Goal: Task Accomplishment & Management: Use online tool/utility

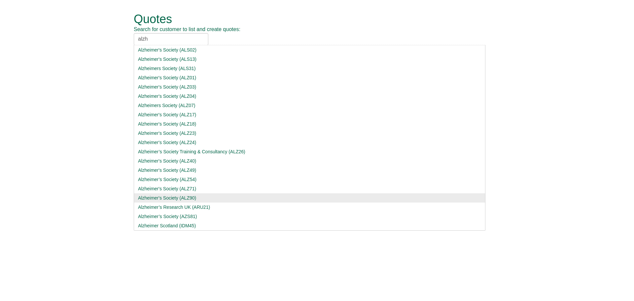
type input "alzh"
click at [170, 203] on li "Alzheimer’s Research UK (ARU21)" at bounding box center [310, 206] width 352 height 9
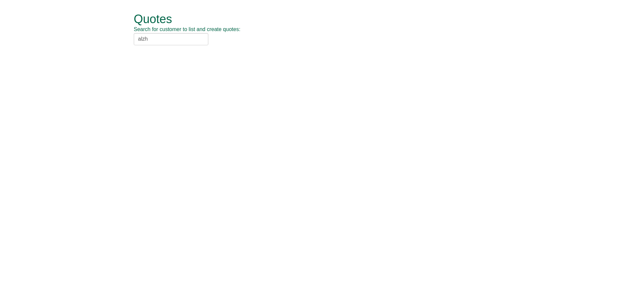
click at [170, 58] on html "Quotes Search for customer to list and create quotes: alzh Alzheimer's Society …" at bounding box center [317, 29] width 634 height 58
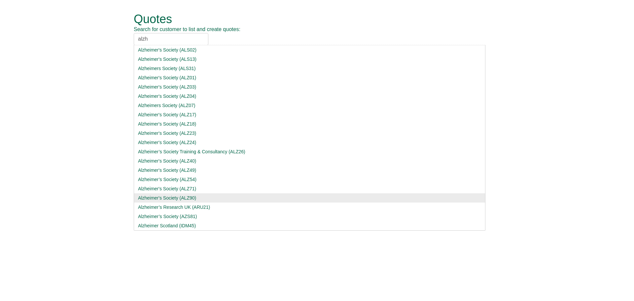
click at [173, 42] on input "alzh" at bounding box center [171, 39] width 75 height 12
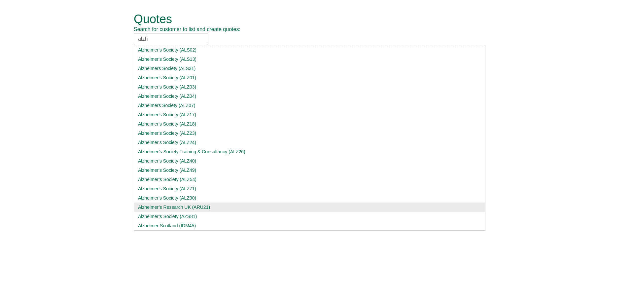
click at [179, 202] on li "Alzheimer's Society (ALZ90)" at bounding box center [310, 197] width 352 height 9
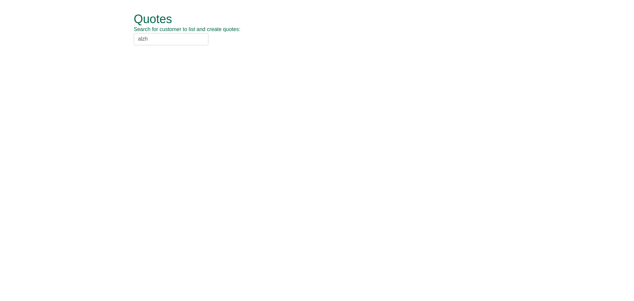
click at [179, 41] on input "alzh" at bounding box center [171, 39] width 75 height 12
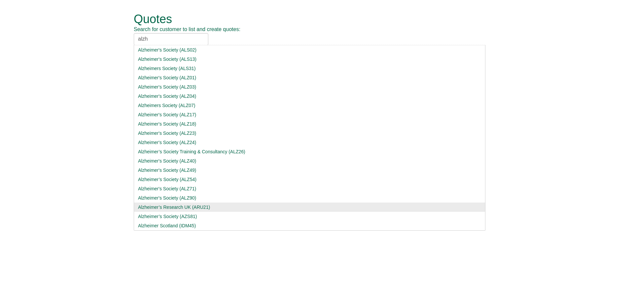
click at [178, 208] on div "Alzheimer’s Research UK (ARU21)" at bounding box center [309, 207] width 343 height 7
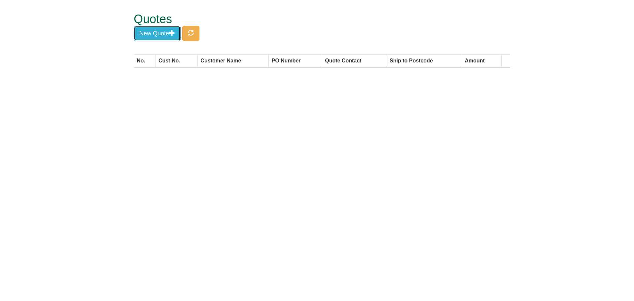
click at [169, 35] on button "New Quote" at bounding box center [157, 33] width 47 height 15
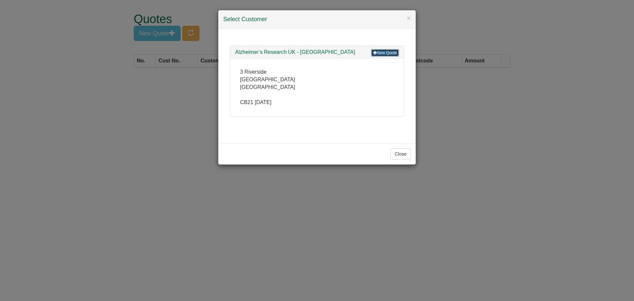
click at [387, 52] on link "New Quote" at bounding box center [385, 52] width 28 height 7
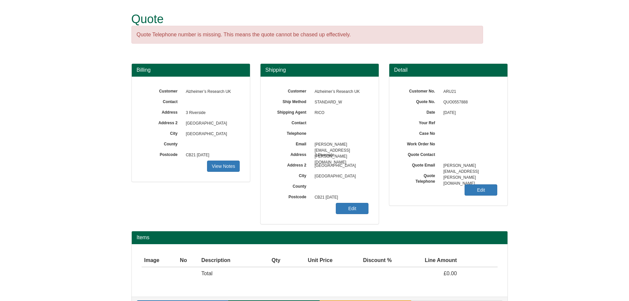
scroll to position [21, 0]
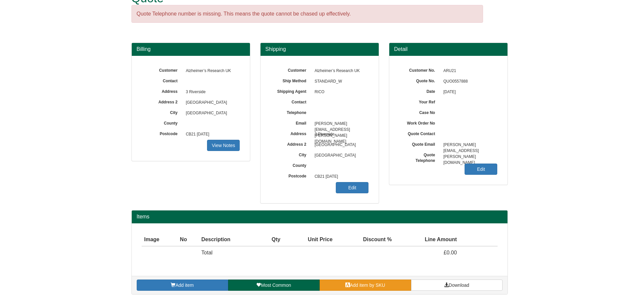
click at [353, 286] on span "Add item by SKU" at bounding box center [367, 284] width 35 height 5
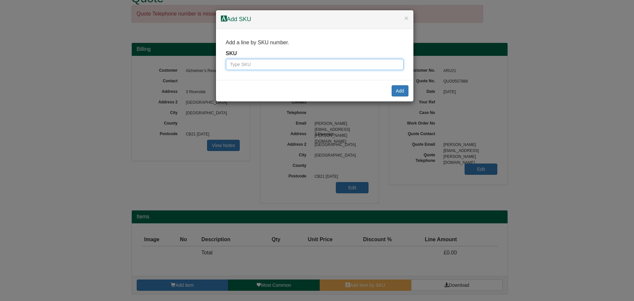
click at [281, 62] on input "text" at bounding box center [315, 64] width 178 height 11
type input "7257"
click at [405, 87] on button "Add" at bounding box center [400, 90] width 17 height 11
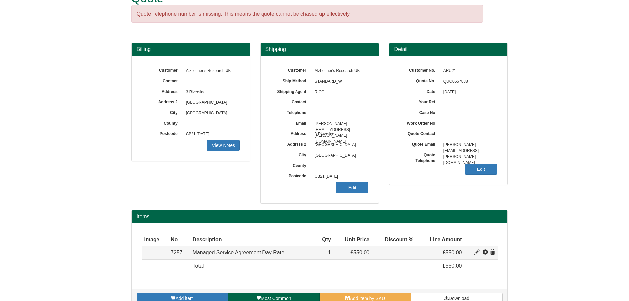
click at [475, 253] on span at bounding box center [476, 252] width 5 height 5
type input "Managed Service Agreement Day Rate"
type input "199.00"
type input "550.00"
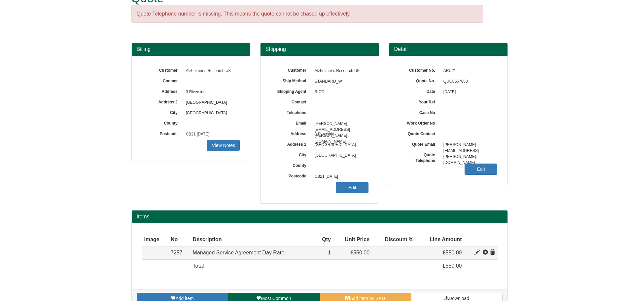
type input "1"
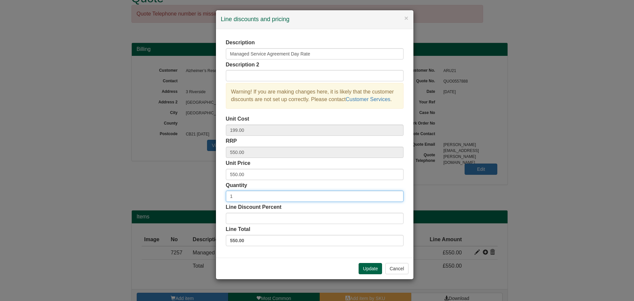
click at [395, 193] on input "1" at bounding box center [315, 195] width 178 height 11
click at [397, 195] on input "2" at bounding box center [315, 195] width 178 height 11
type input "3"
click at [397, 195] on input "3" at bounding box center [315, 195] width 178 height 11
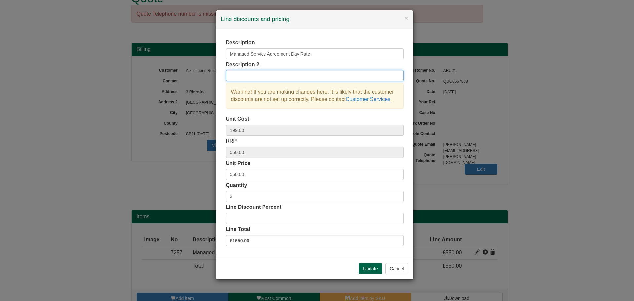
click at [286, 78] on input "text" at bounding box center [315, 75] width 178 height 11
type input "3x managed Service Days"
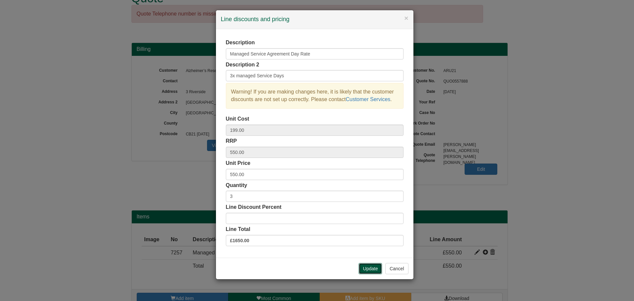
click at [376, 267] on button "Update" at bounding box center [370, 268] width 23 height 11
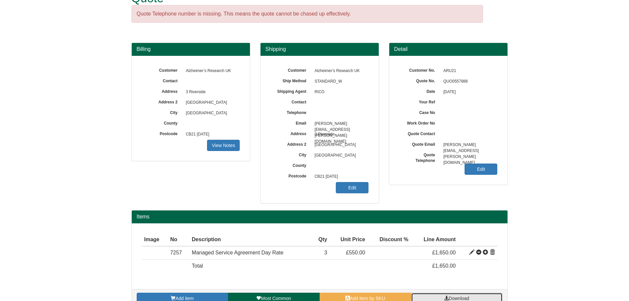
click at [439, 297] on link "Download" at bounding box center [456, 298] width 91 height 11
